Goal: Information Seeking & Learning: Find specific fact

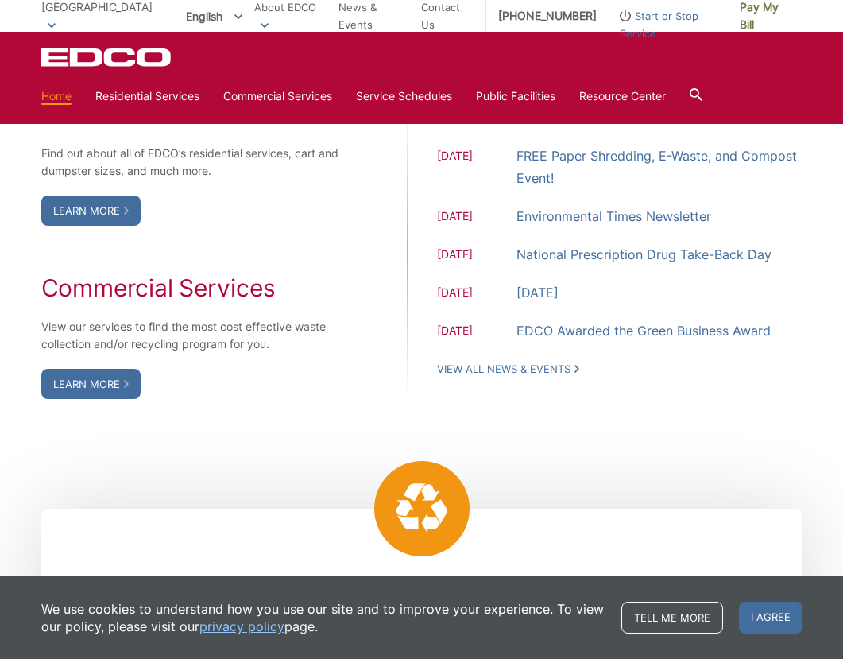
scroll to position [1347, 0]
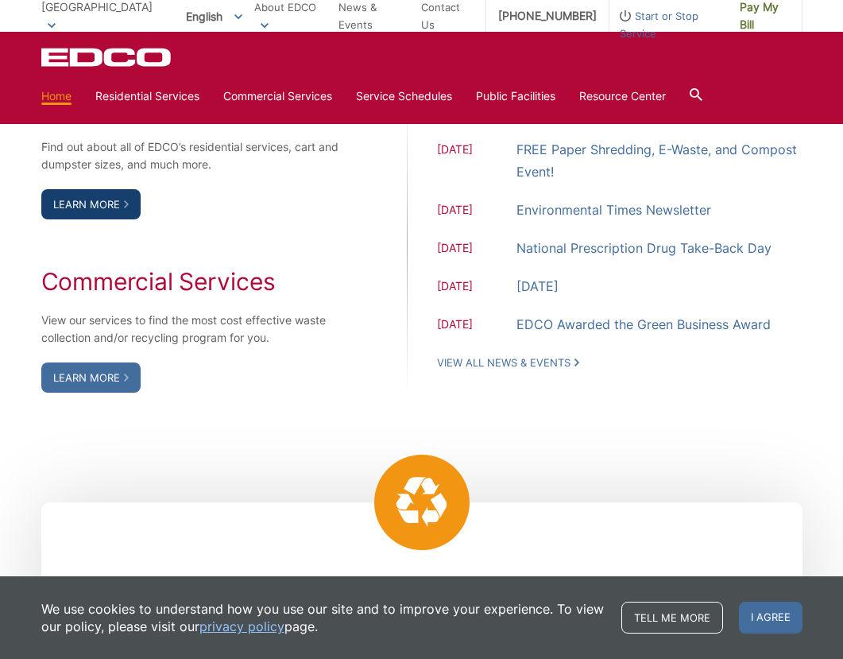
click at [86, 213] on link "Learn More" at bounding box center [90, 204] width 99 height 30
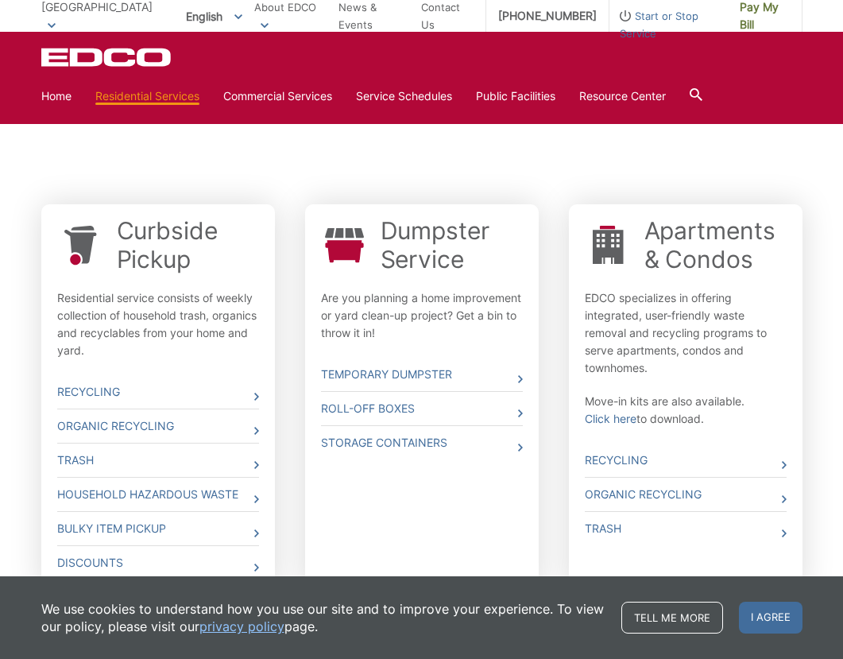
scroll to position [393, 0]
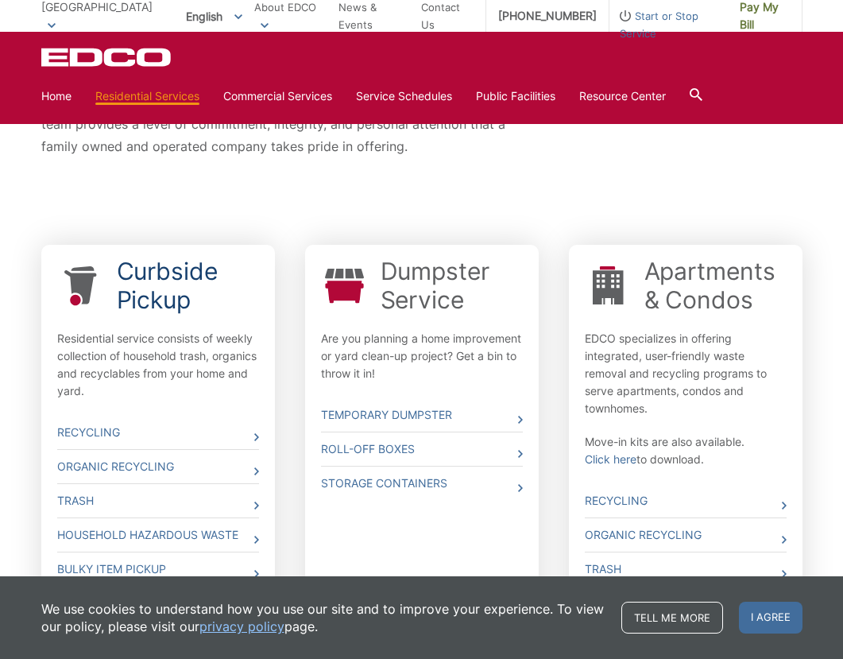
click at [136, 280] on link "Curbside Pickup" at bounding box center [188, 285] width 142 height 57
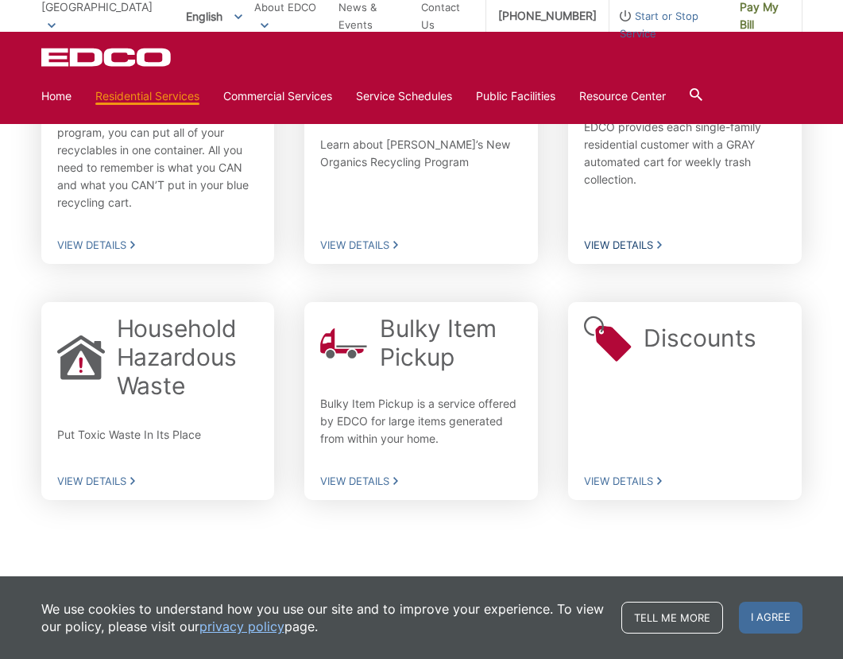
scroll to position [486, 0]
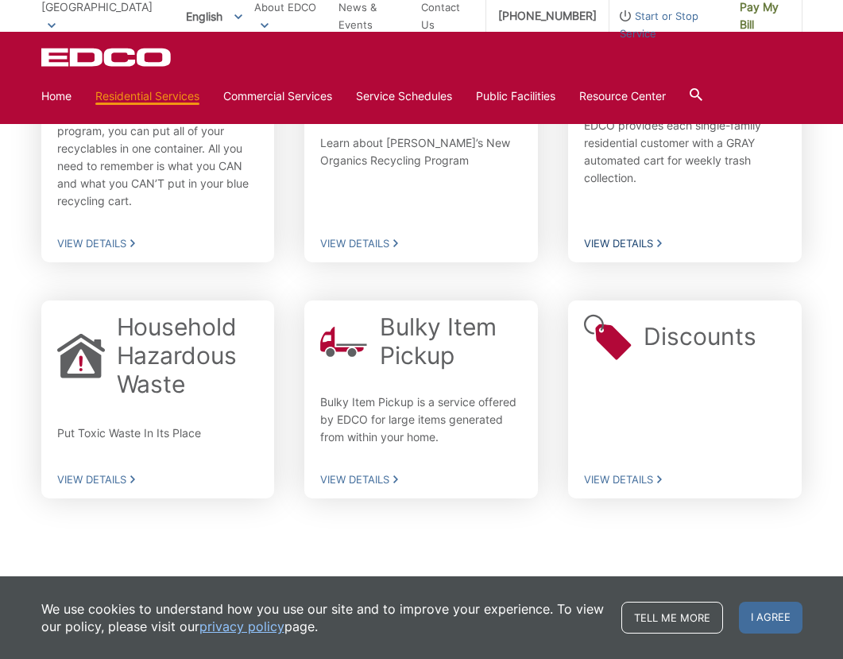
click at [647, 255] on link "Trash EDCO provides each single-family residential customer with a GRAY automat…" at bounding box center [685, 141] width 234 height 241
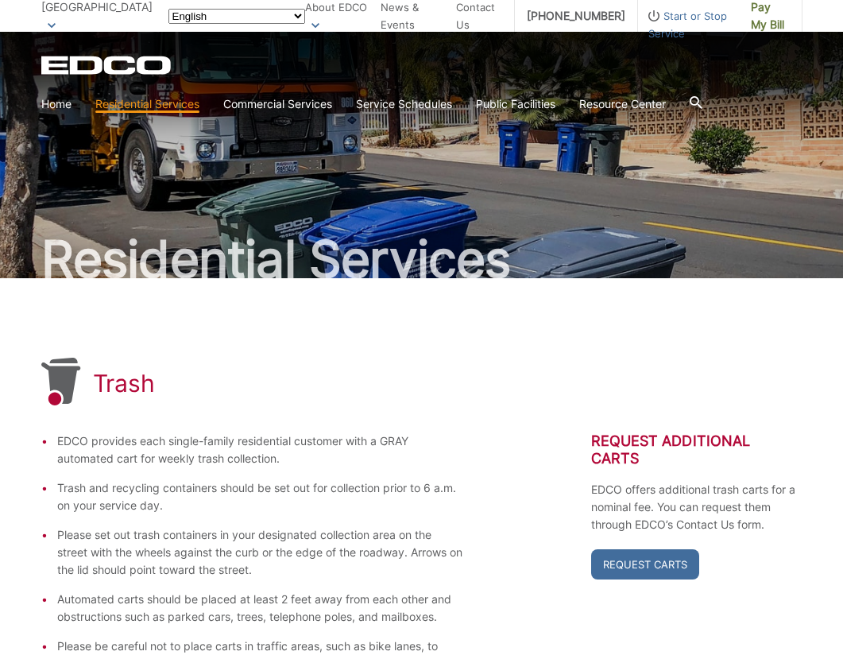
click at [640, 238] on html "Home Back Home Residential Services Curbside Pickup Recycling Organic Recycling…" at bounding box center [421, 329] width 843 height 659
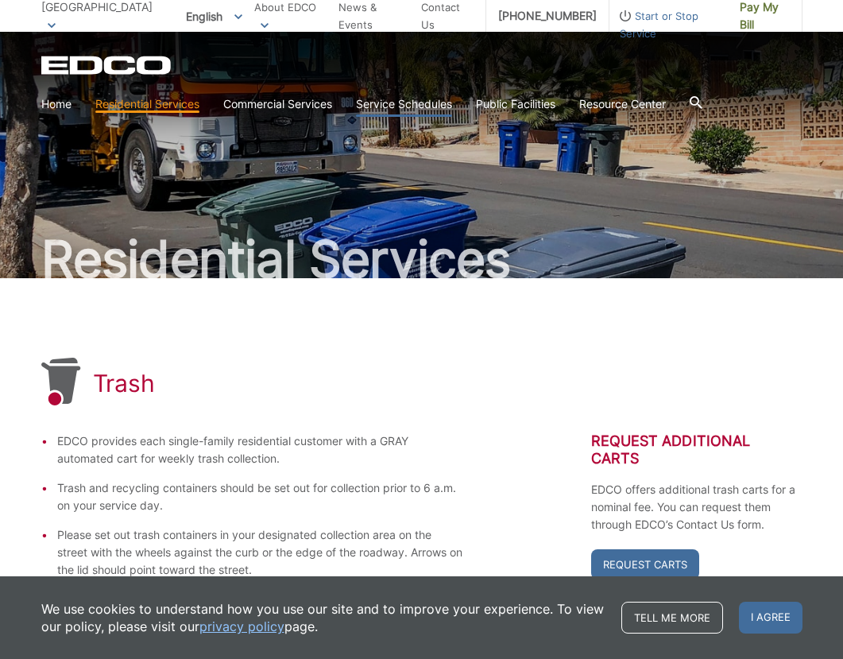
click at [399, 107] on link "Service Schedules" at bounding box center [404, 103] width 96 height 17
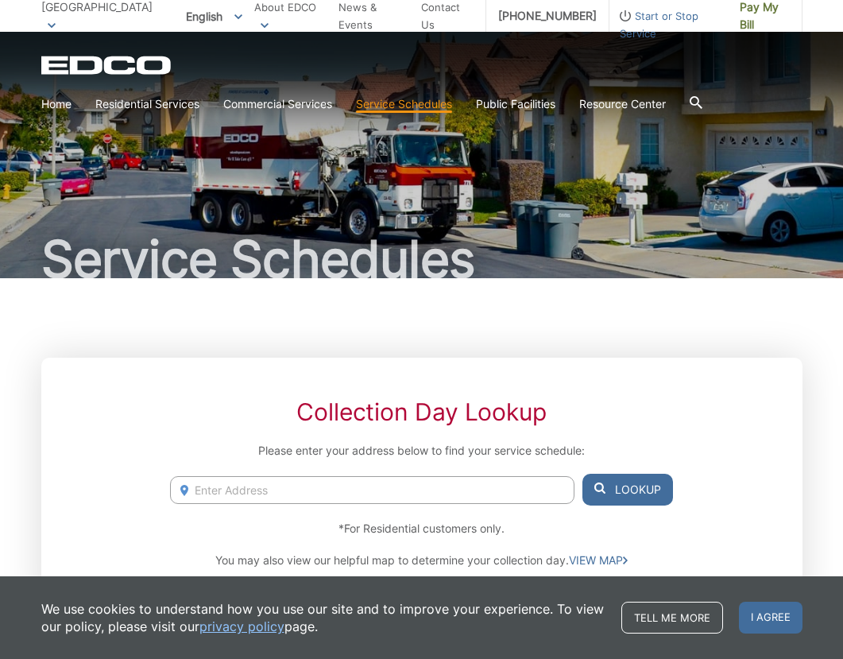
click at [241, 489] on input "Enter Address" at bounding box center [372, 490] width 404 height 28
click at [373, 483] on input "Enter Address" at bounding box center [372, 490] width 404 height 28
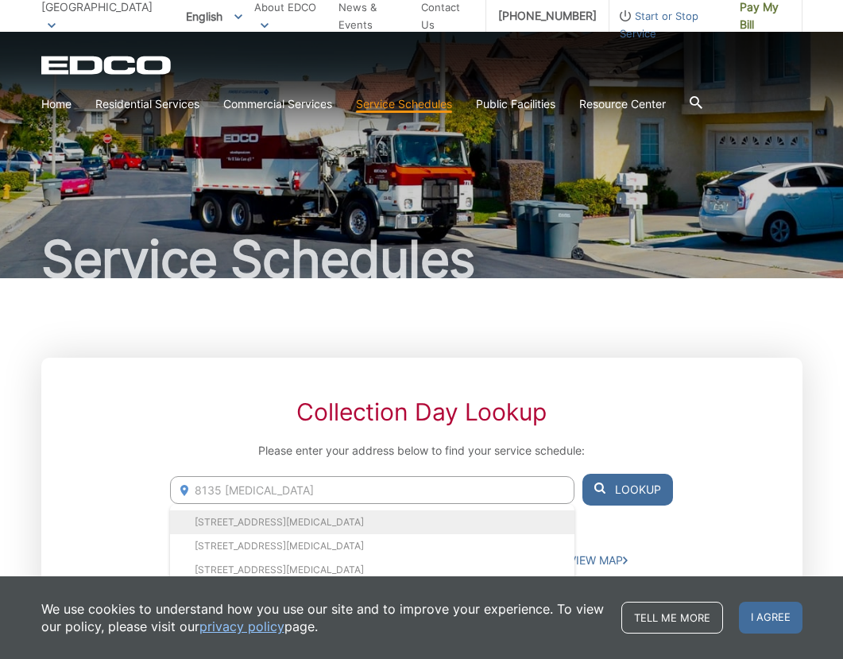
click at [386, 521] on li "[STREET_ADDRESS][MEDICAL_DATA]" at bounding box center [372, 522] width 404 height 24
type input "[STREET_ADDRESS][MEDICAL_DATA]"
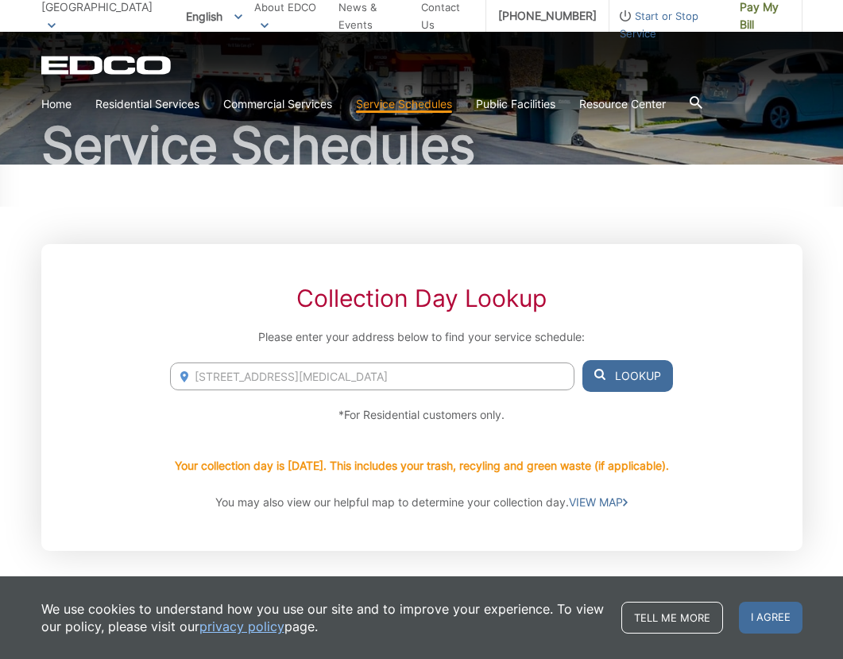
scroll to position [113, 0]
